Goal: Task Accomplishment & Management: Manage account settings

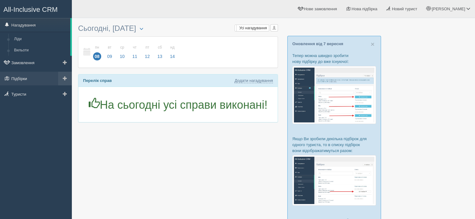
click at [64, 79] on span at bounding box center [65, 78] width 4 height 4
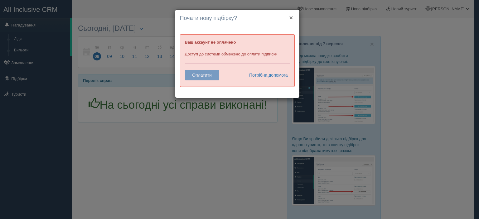
click at [292, 17] on button "×" at bounding box center [291, 17] width 4 height 7
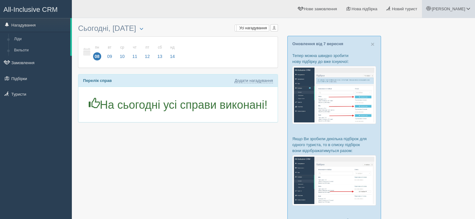
click at [463, 6] on link "[PERSON_NAME]" at bounding box center [448, 9] width 53 height 18
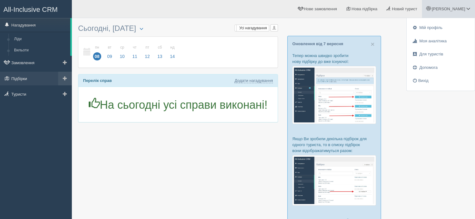
click at [61, 79] on link at bounding box center [65, 79] width 14 height 14
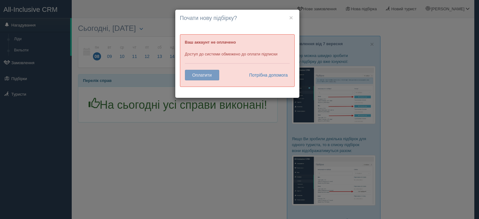
click at [214, 118] on div "× Почати нову підбірку? Додати готелі у нову підбірку? Ваш аккаунт не оплачено …" at bounding box center [239, 109] width 479 height 219
